Goal: Find contact information: Find contact information

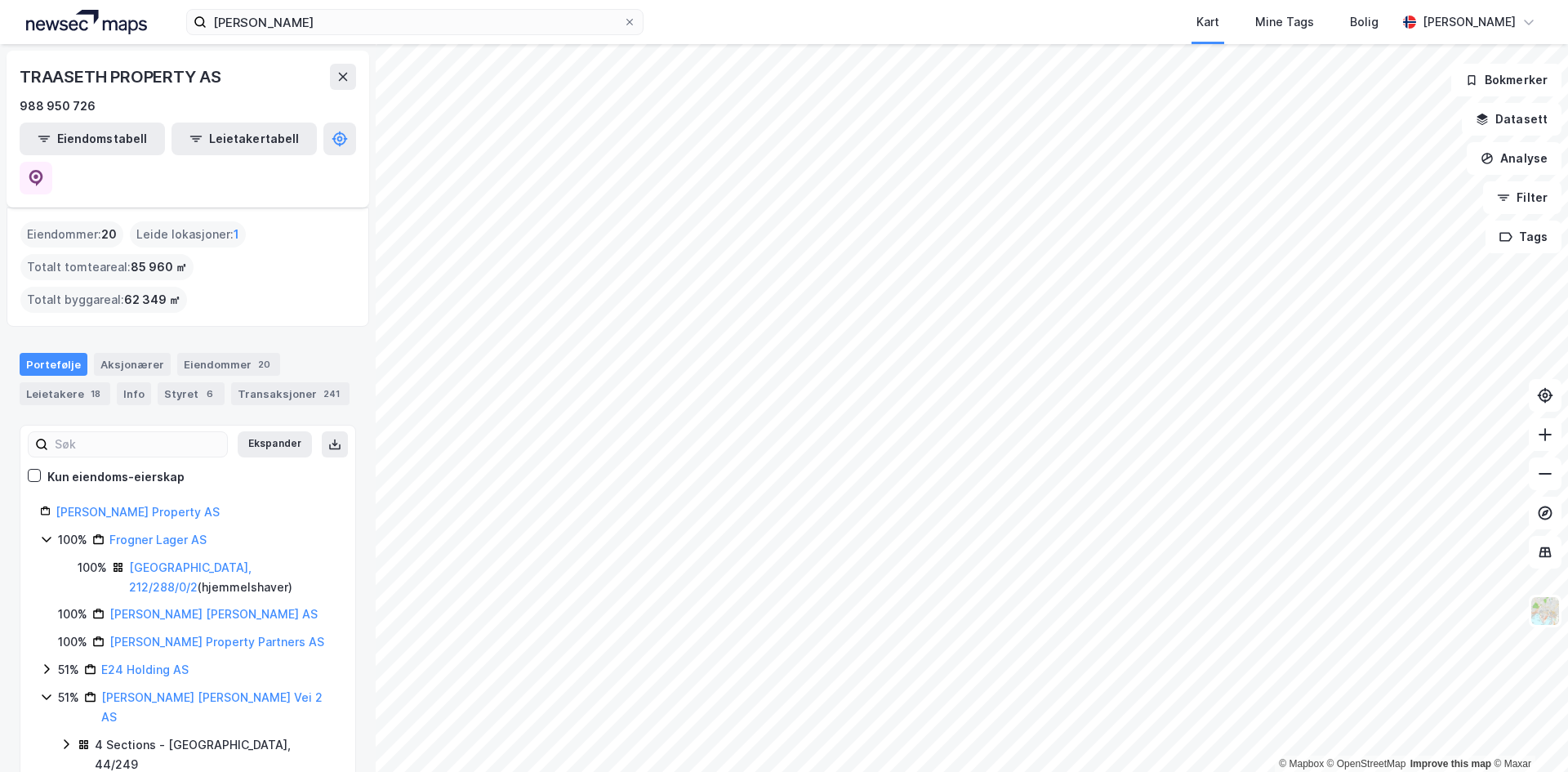
scroll to position [96, 0]
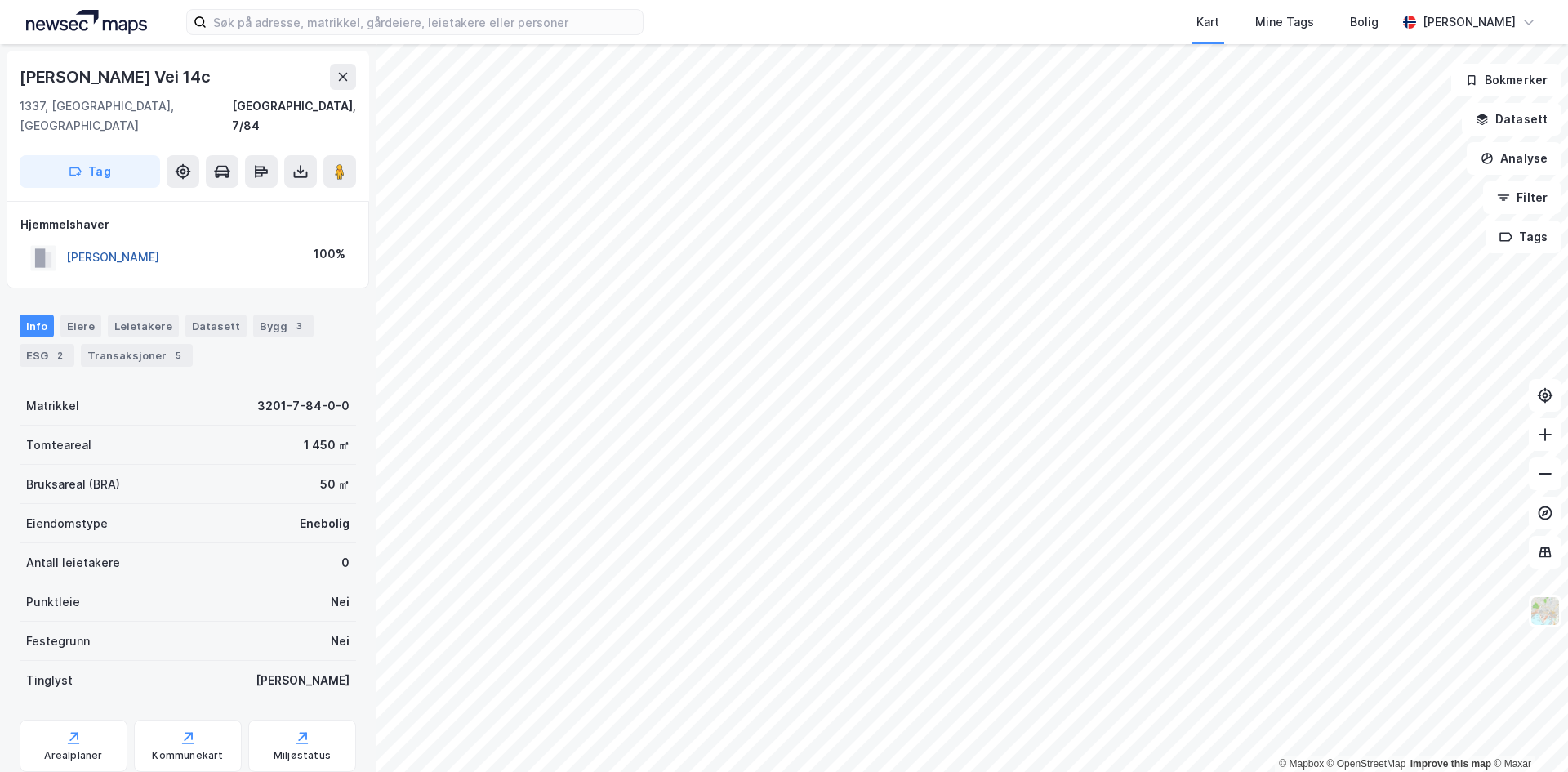
click at [0, 0] on button "NAGELL-ERICHSEN SUSANNE A" at bounding box center [0, 0] width 0 height 0
drag, startPoint x: 18, startPoint y: 79, endPoint x: 217, endPoint y: 73, distance: 199.1
click at [217, 73] on div "Anthon Walles Vei 14c 1337, Sandvika, Akershus Bærum, 7/84 Tag" at bounding box center [187, 125] width 363 height 151
copy div "Anthon Walles Vei 14c"
click at [0, 0] on button "NAGELL-ERICHSEN SUSANNE A" at bounding box center [0, 0] width 0 height 0
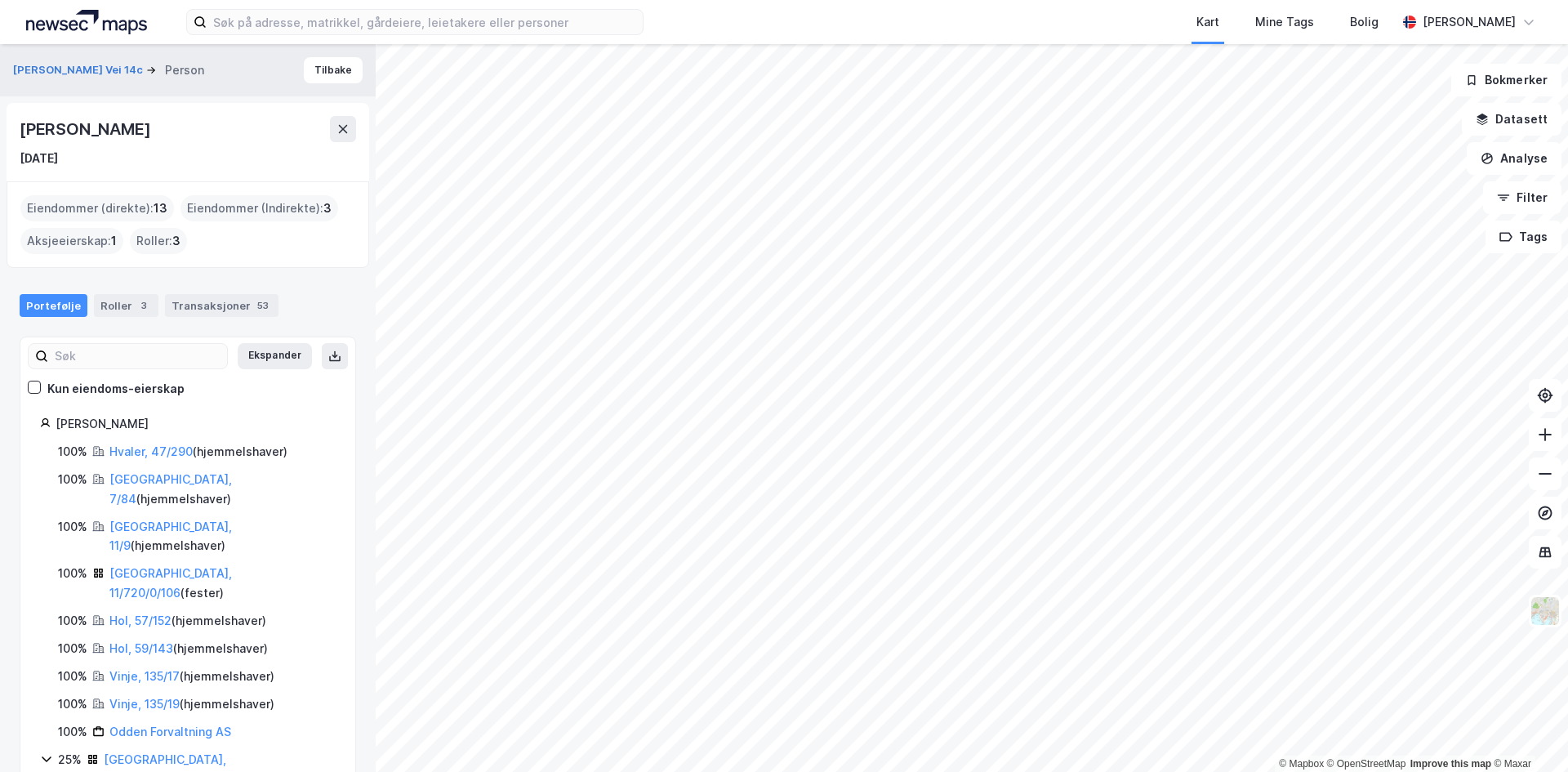
drag, startPoint x: 132, startPoint y: 131, endPoint x: 253, endPoint y: 126, distance: 121.1
click at [153, 126] on div "Susanne Aud Nagell-Erichsen" at bounding box center [86, 129] width 134 height 26
click at [256, 126] on div "Susanne Aud Nagell-Erichsen" at bounding box center [187, 129] width 336 height 26
drag, startPoint x: 256, startPoint y: 130, endPoint x: 131, endPoint y: 128, distance: 125.0
click at [131, 128] on div "Susanne Aud Nagell-Erichsen" at bounding box center [187, 129] width 336 height 26
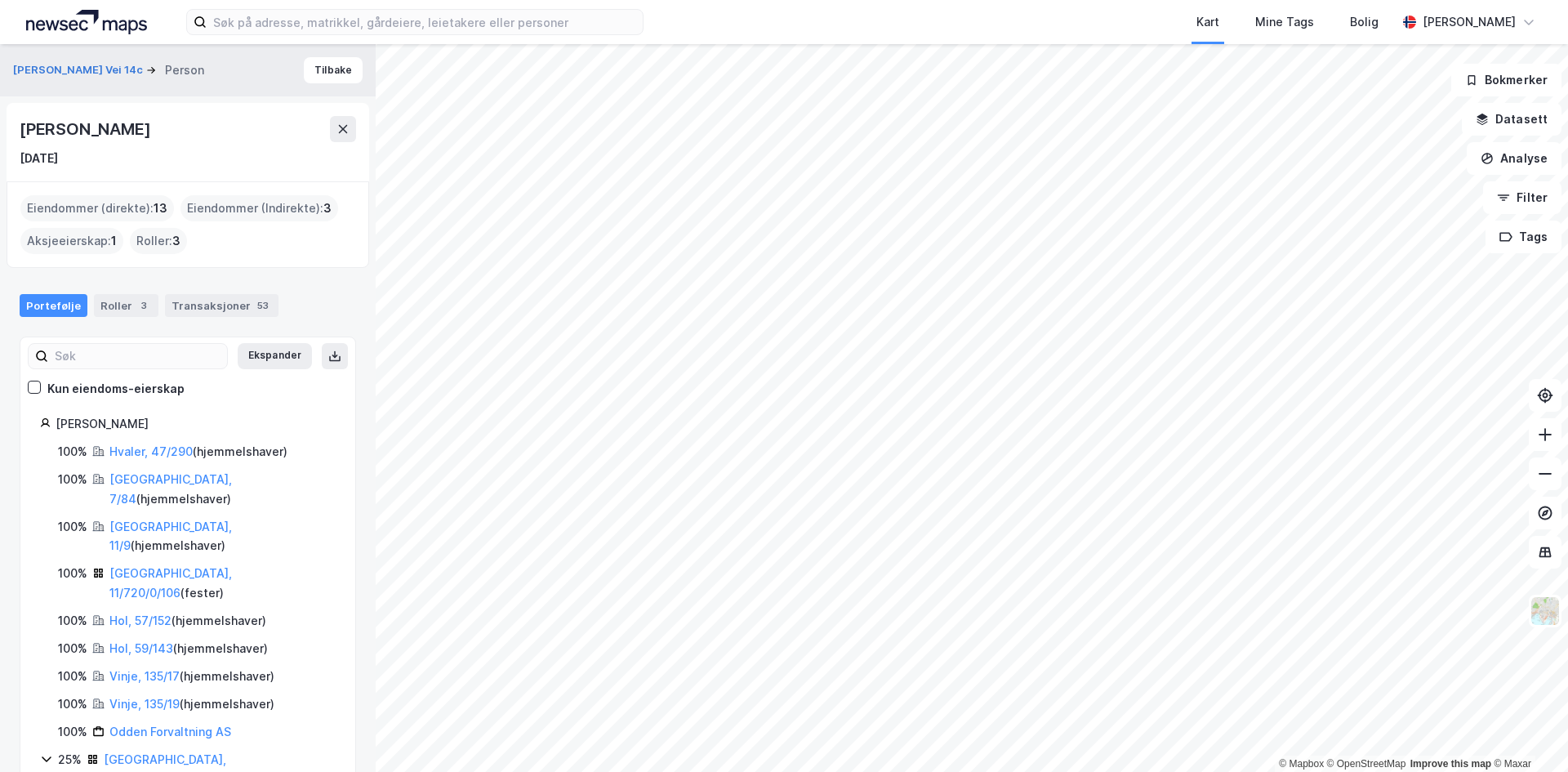
copy div "Nagell-Erichsen"
